Goal: Transaction & Acquisition: Purchase product/service

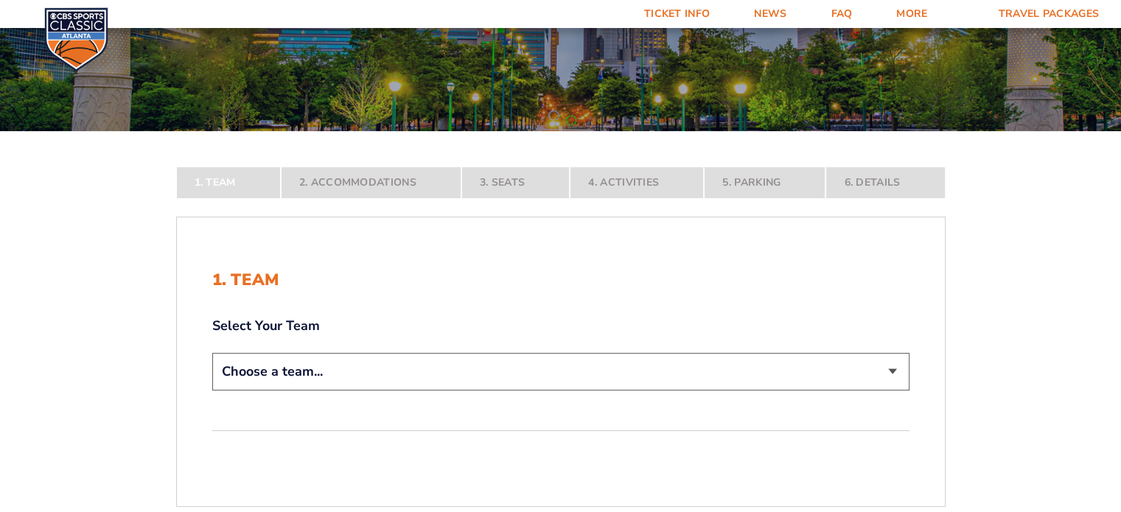
scroll to position [221, 0]
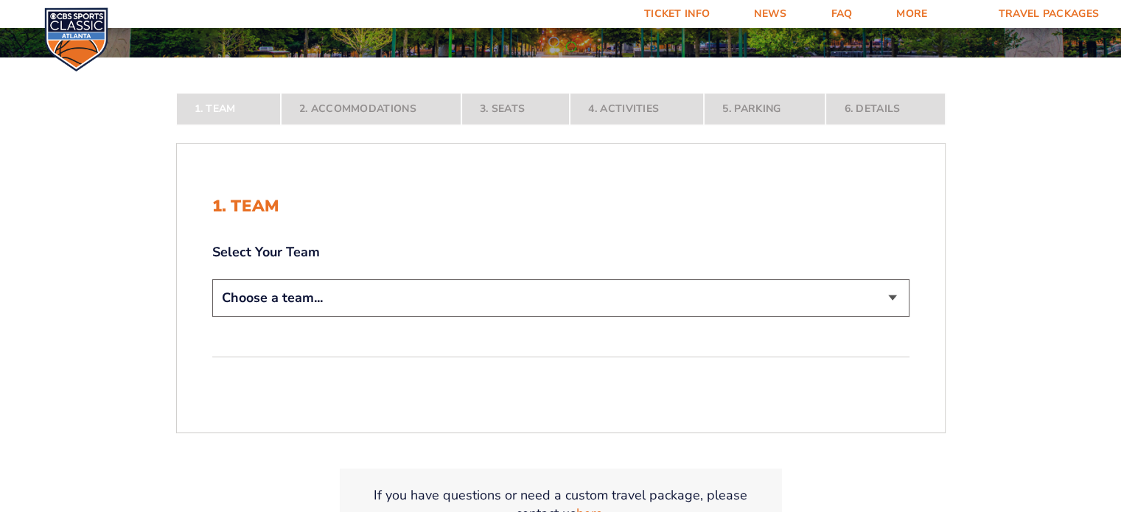
click at [889, 298] on select "Choose a team... [US_STATE] Wildcats [US_STATE] State Buckeyes [US_STATE] Tar H…" at bounding box center [560, 298] width 697 height 38
select select "12756"
click at [212, 317] on select "Choose a team... [US_STATE] Wildcats [US_STATE] State Buckeyes [US_STATE] Tar H…" at bounding box center [560, 298] width 697 height 38
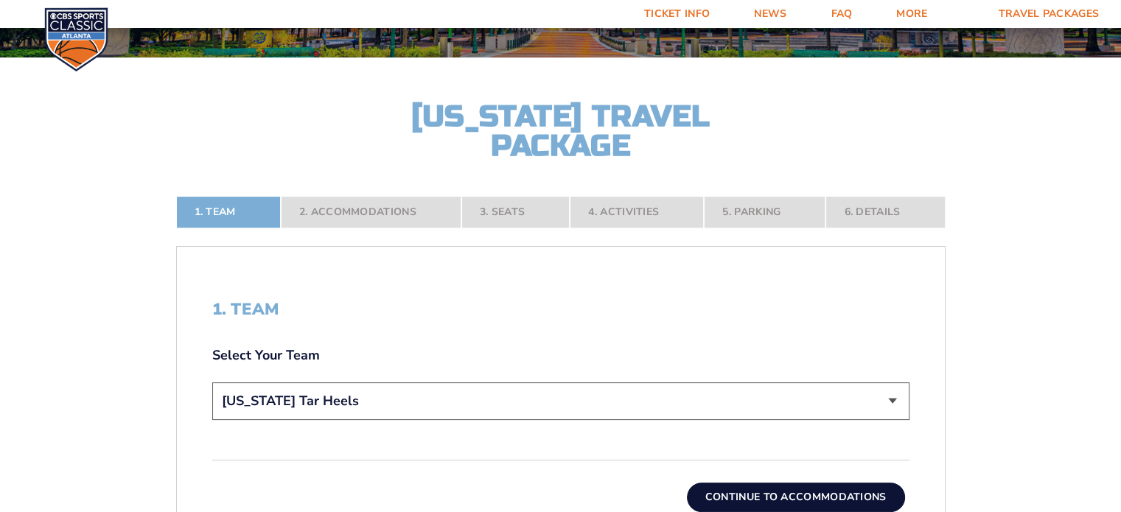
scroll to position [368, 0]
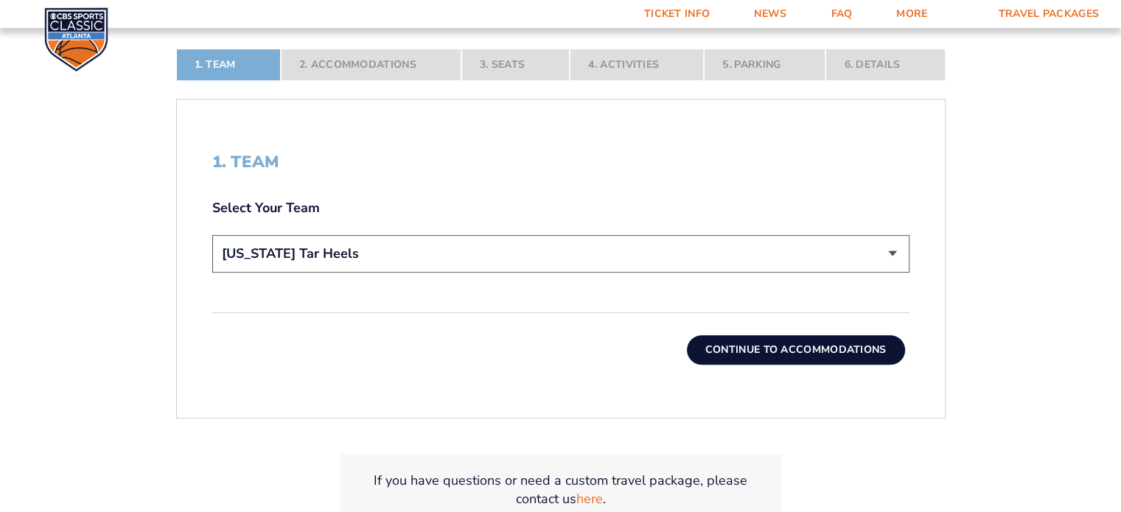
click at [808, 354] on button "Continue To Accommodations" at bounding box center [796, 349] width 218 height 29
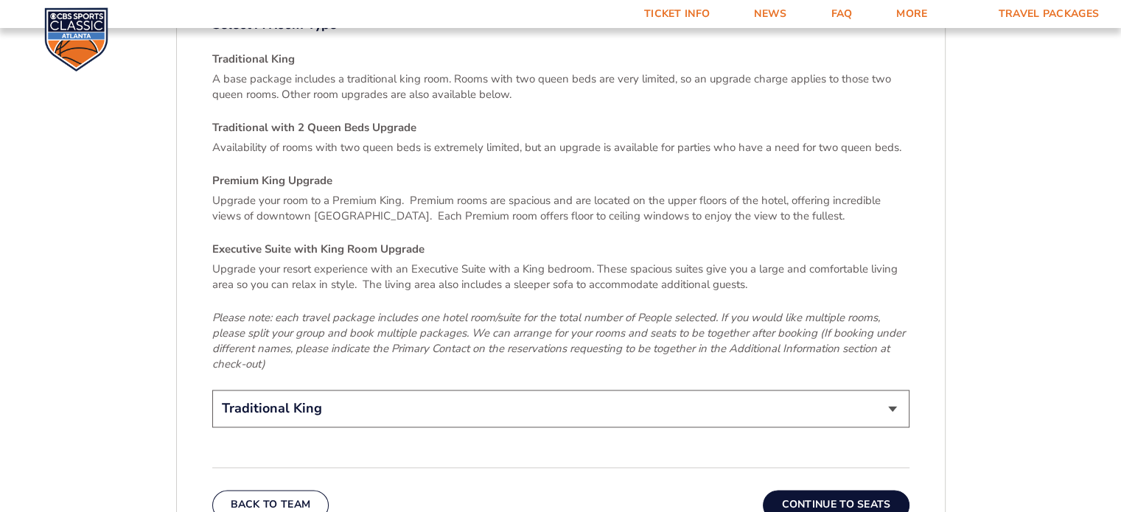
scroll to position [2231, 0]
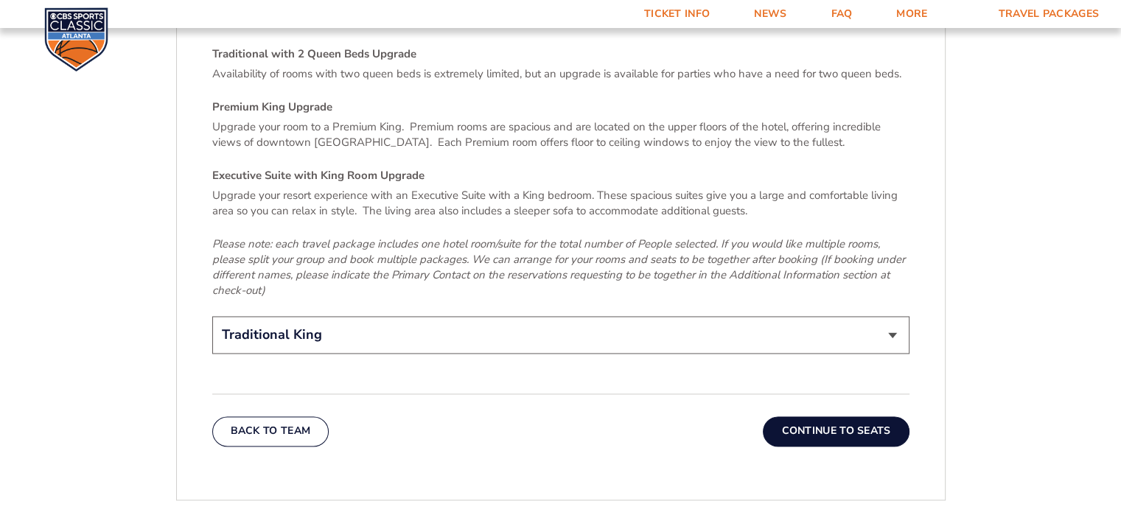
click at [838, 416] on button "Continue To Seats" at bounding box center [836, 430] width 146 height 29
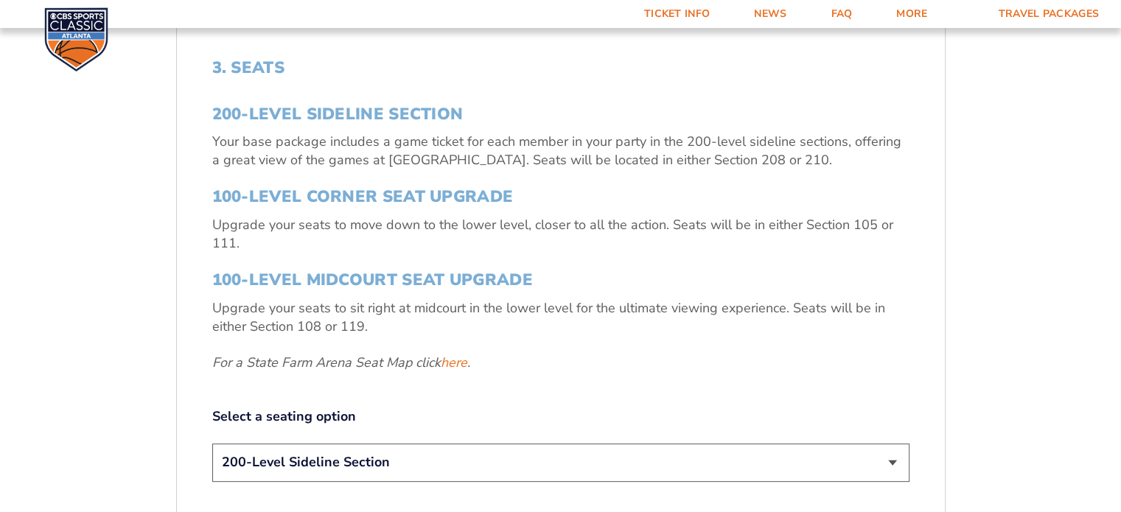
scroll to position [610, 0]
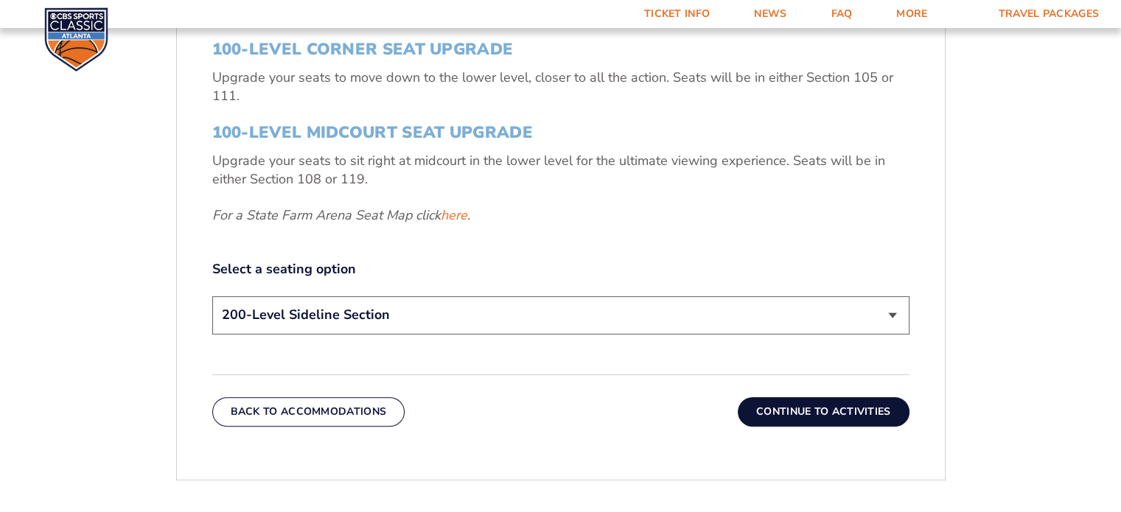
click at [779, 413] on button "Continue To Activities" at bounding box center [824, 411] width 172 height 29
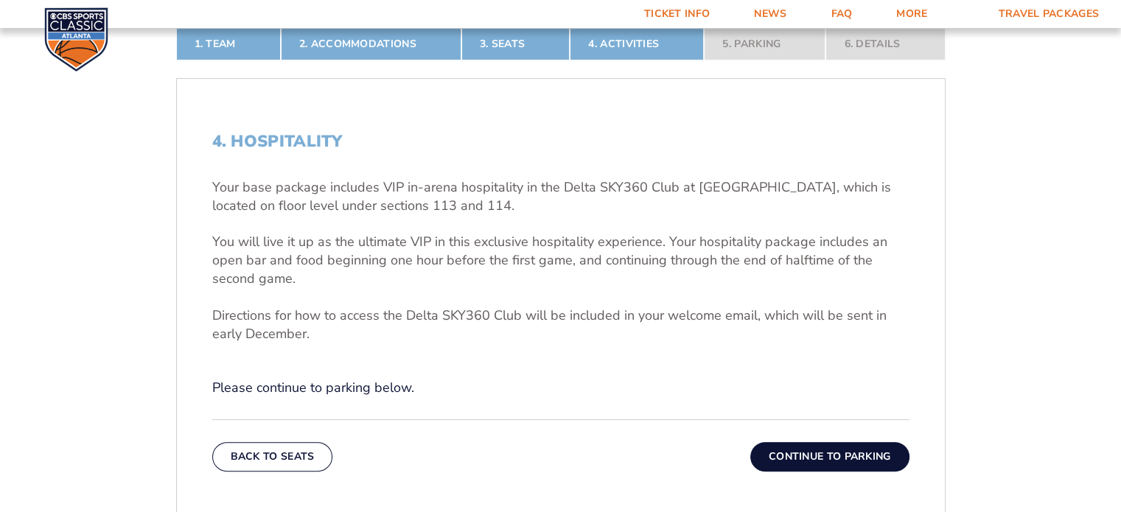
scroll to position [463, 0]
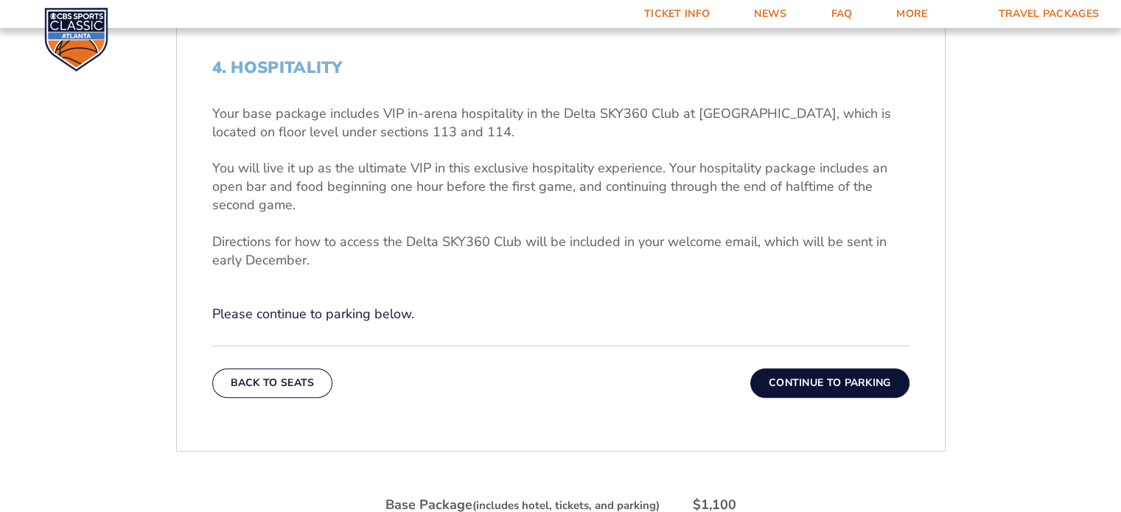
click at [750, 368] on button "Continue To Parking" at bounding box center [829, 382] width 159 height 29
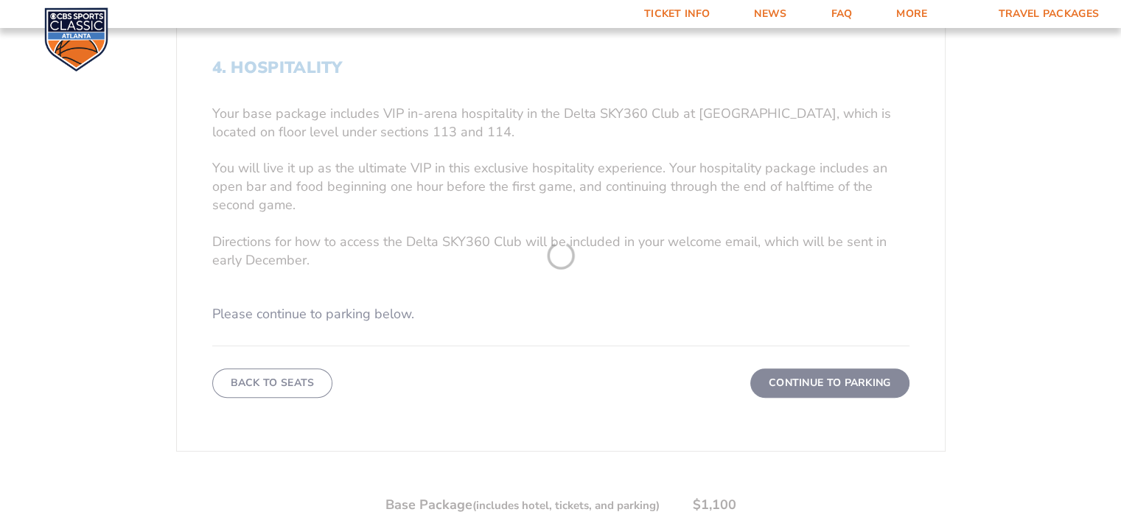
click at [750, 368] on button "Continue To Parking" at bounding box center [829, 382] width 159 height 29
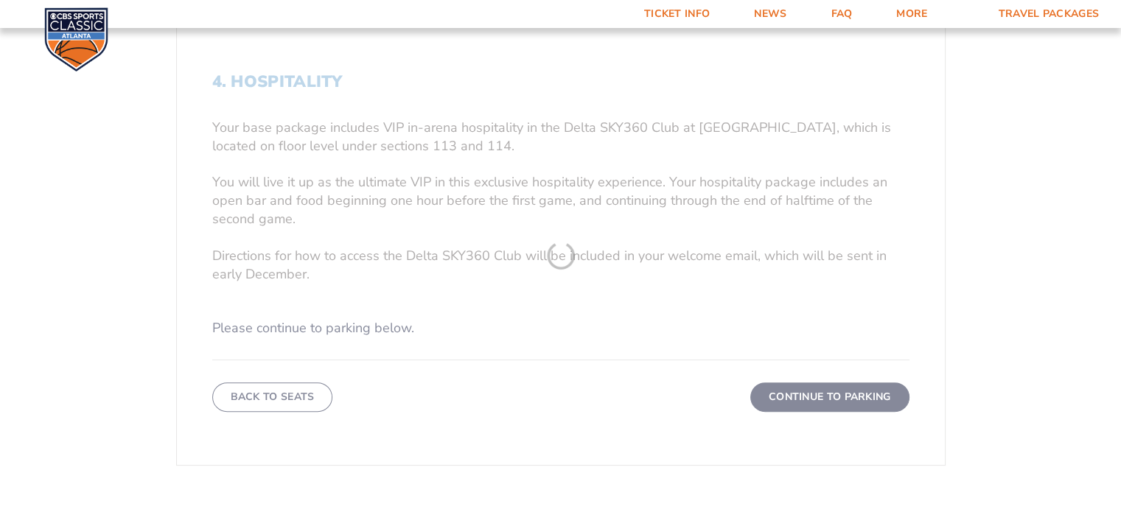
click at [750, 382] on button "Continue To Parking" at bounding box center [829, 396] width 159 height 29
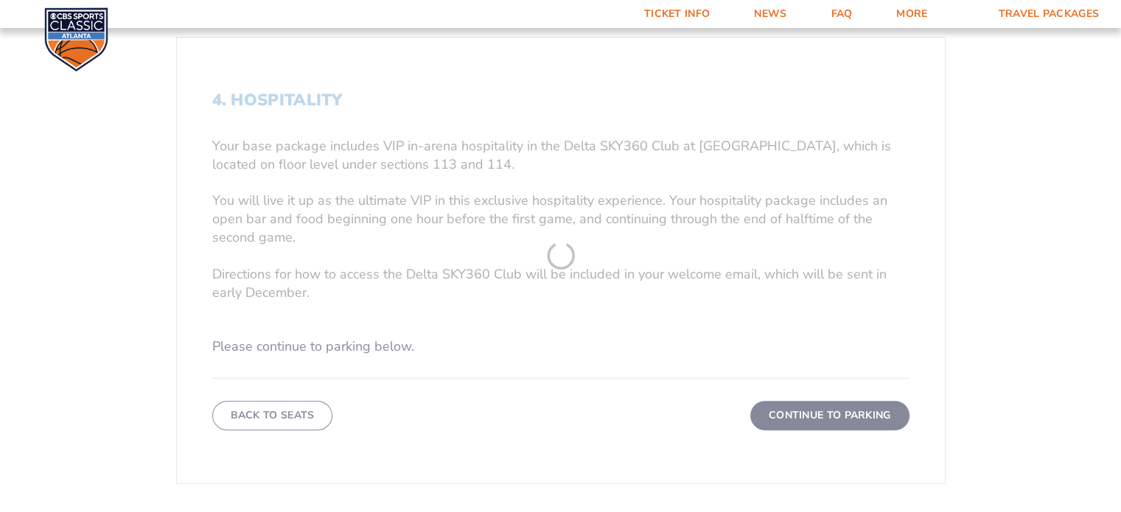
click at [750, 401] on button "Continue To Parking" at bounding box center [829, 415] width 159 height 29
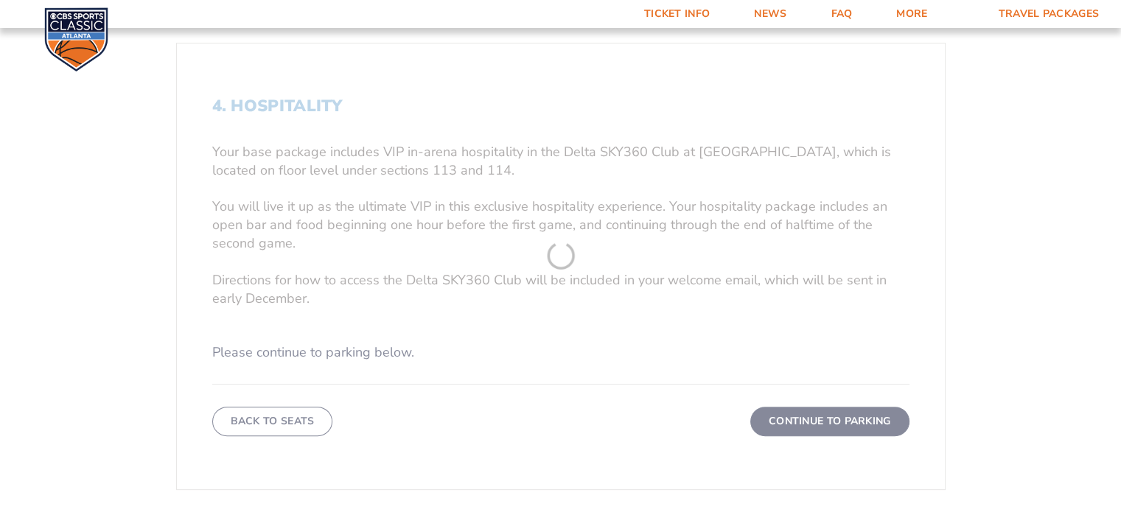
click at [830, 391] on form "[US_STATE] [US_STATE] Travel Package [US_STATE][GEOGRAPHIC_DATA] [US_STATE] Sta…" at bounding box center [560, 209] width 1121 height 1266
click at [750, 412] on button "Continue To Parking" at bounding box center [829, 426] width 159 height 29
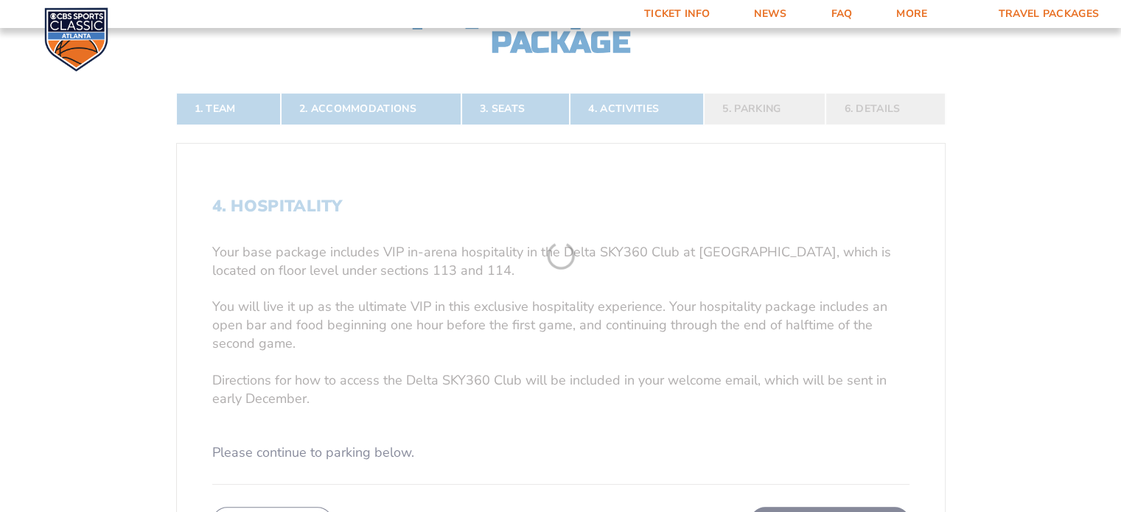
click at [750, 507] on button "Continue To Parking" at bounding box center [829, 521] width 159 height 29
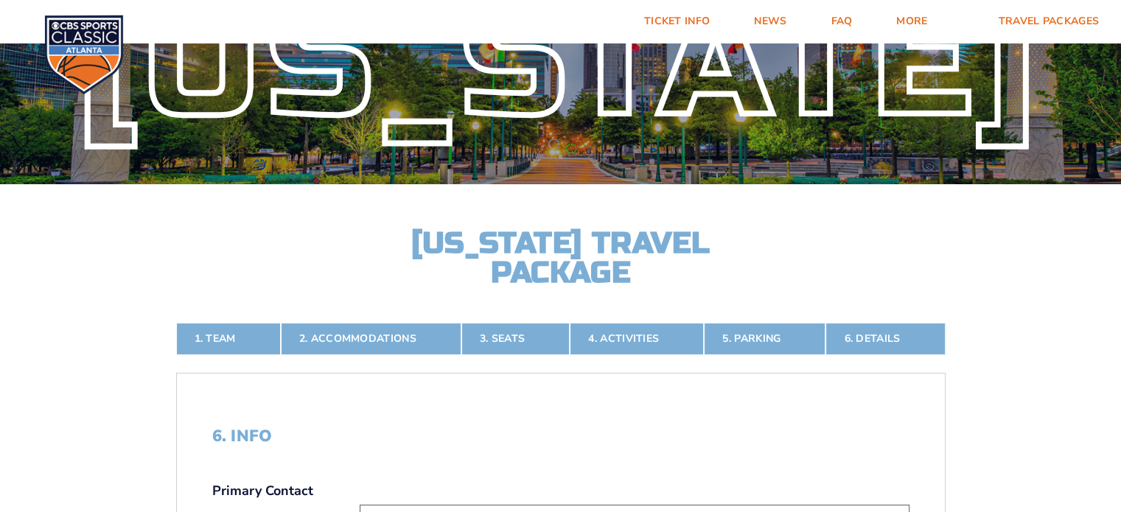
scroll to position [0, 0]
